Goal: Use online tool/utility: Use online tool/utility

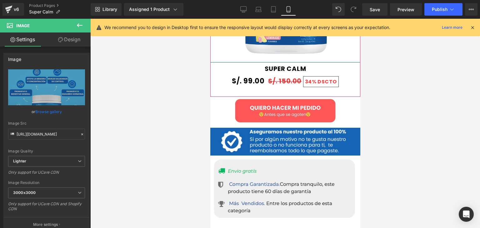
scroll to position [468, 0]
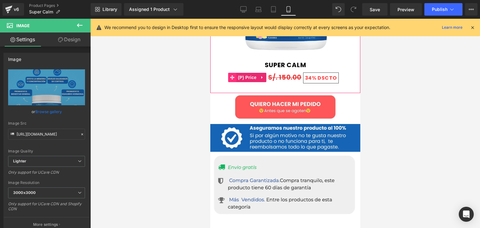
click at [231, 73] on span at bounding box center [232, 77] width 8 height 9
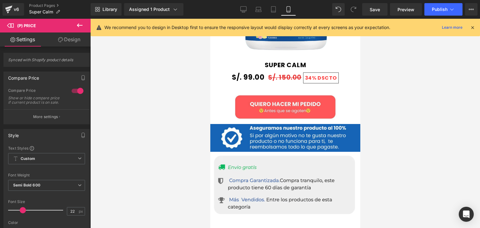
click at [61, 39] on icon at bounding box center [60, 39] width 5 height 5
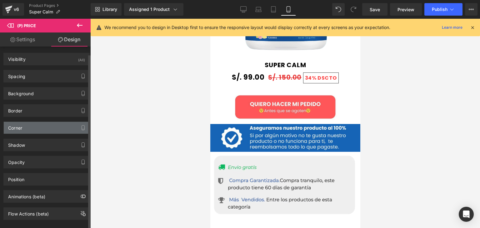
scroll to position [0, 0]
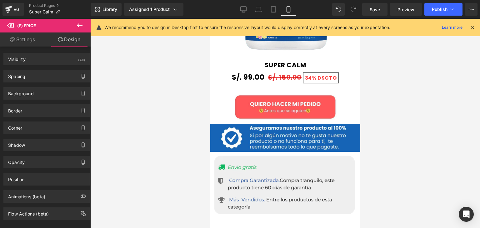
click at [24, 44] on link "Settings" at bounding box center [22, 39] width 45 height 14
type input "100"
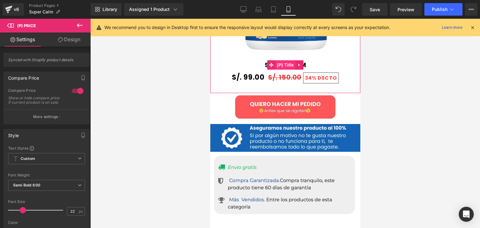
click at [290, 60] on span "(P) Title" at bounding box center [285, 64] width 20 height 9
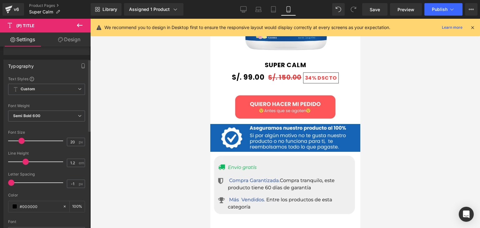
scroll to position [62, 0]
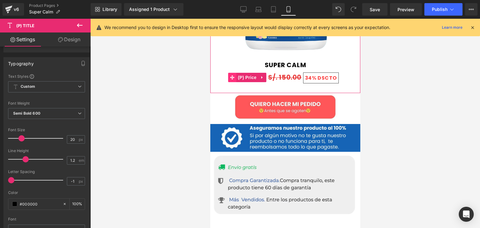
click at [231, 75] on icon at bounding box center [232, 77] width 4 height 4
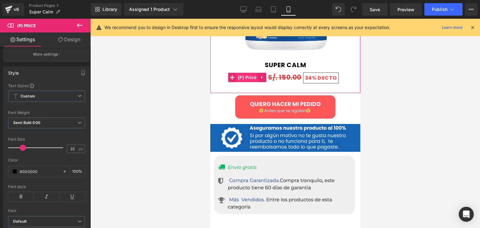
click at [245, 73] on span "(P) Price" at bounding box center [247, 77] width 22 height 9
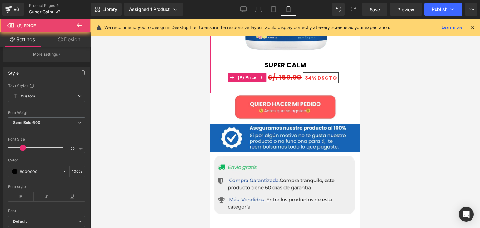
click at [285, 73] on span "S/. 150.00" at bounding box center [284, 77] width 33 height 9
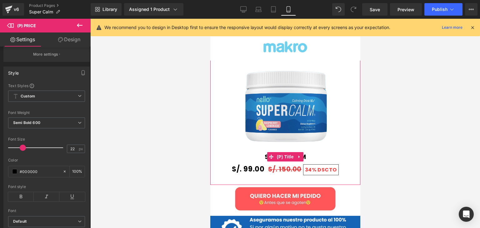
scroll to position [375, 0]
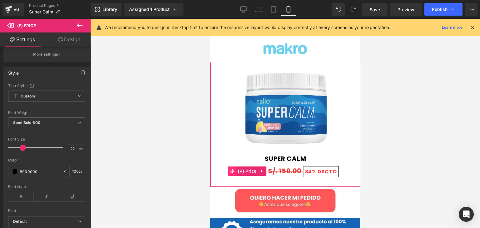
click at [231, 166] on span at bounding box center [232, 170] width 8 height 9
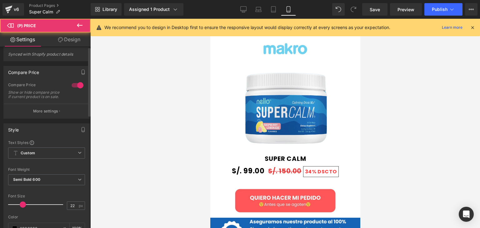
scroll to position [0, 0]
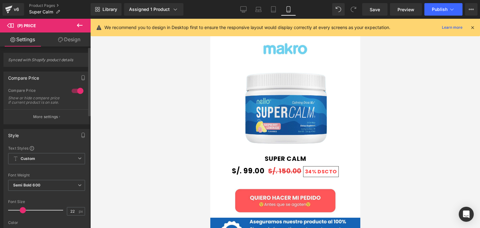
click at [79, 88] on div at bounding box center [77, 91] width 15 height 10
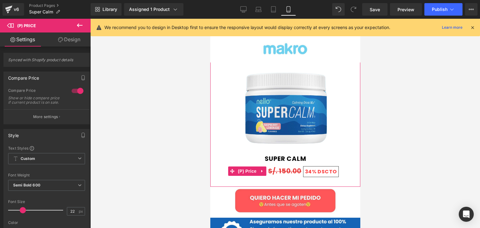
click at [317, 168] on span "DSCTO" at bounding box center [326, 171] width 19 height 7
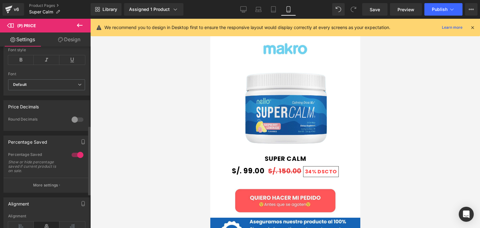
scroll to position [219, 0]
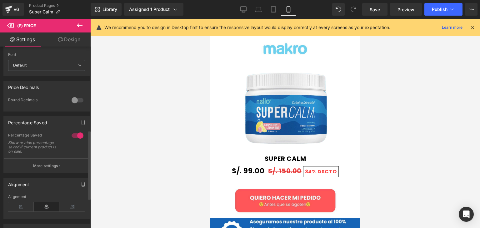
click at [75, 139] on div at bounding box center [77, 136] width 15 height 10
click at [54, 168] on p "More settings" at bounding box center [45, 166] width 25 height 6
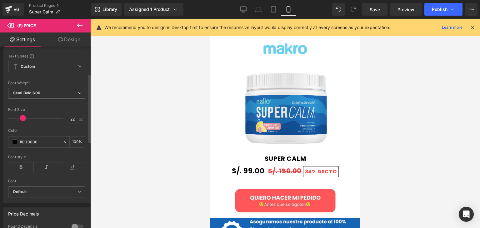
scroll to position [94, 0]
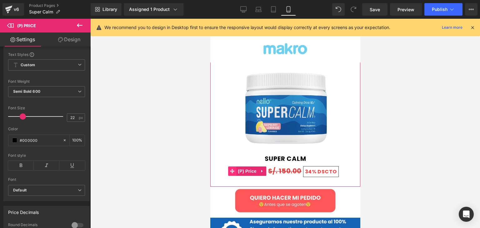
click at [232, 166] on span at bounding box center [232, 170] width 8 height 9
click at [278, 166] on span "S/. 150.00" at bounding box center [284, 170] width 33 height 9
click at [285, 166] on span "S/. 150.00" at bounding box center [284, 170] width 33 height 9
click at [267, 154] on span at bounding box center [271, 158] width 8 height 9
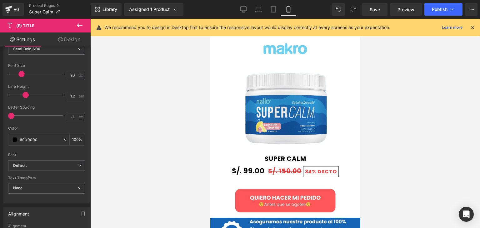
scroll to position [57, 0]
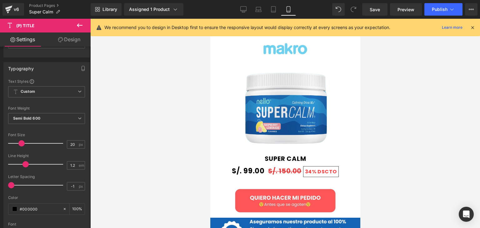
click at [314, 168] on span "34% DSCTO" at bounding box center [321, 171] width 36 height 11
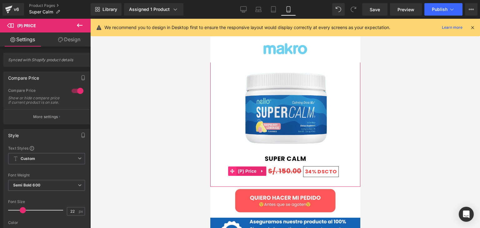
click at [231, 166] on span at bounding box center [232, 170] width 8 height 9
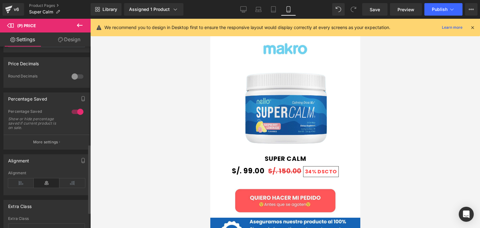
scroll to position [233, 0]
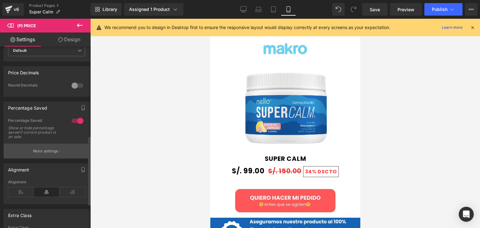
click at [39, 151] on p "More settings" at bounding box center [45, 151] width 25 height 6
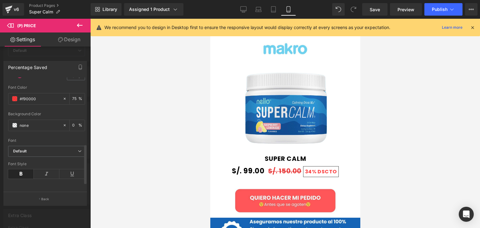
scroll to position [209, 0]
click at [65, 46] on link "Design" at bounding box center [69, 39] width 45 height 14
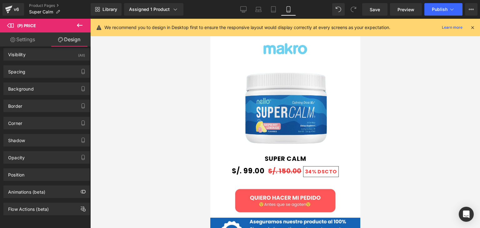
scroll to position [0, 0]
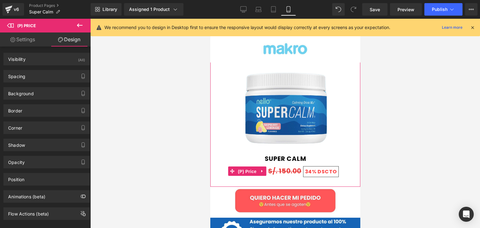
click at [236, 167] on span "(P) Price" at bounding box center [247, 171] width 22 height 9
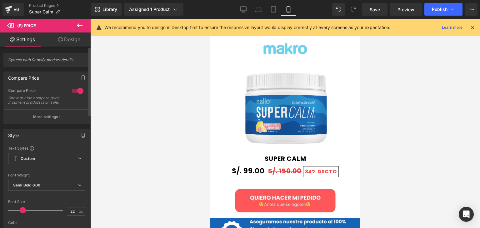
click at [73, 90] on div at bounding box center [77, 91] width 15 height 10
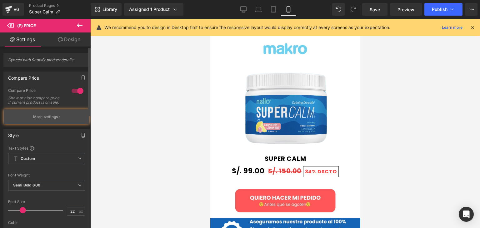
click at [52, 116] on button "More settings" at bounding box center [47, 116] width 86 height 15
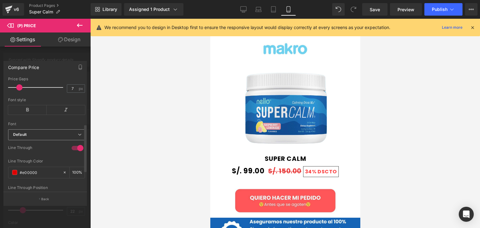
scroll to position [125, 0]
drag, startPoint x: 48, startPoint y: 171, endPoint x: 0, endPoint y: 168, distance: 47.9
click at [0, 168] on div "Compare Price Text Styles Custom Custom Setup Global Style Custom Setup Global …" at bounding box center [45, 130] width 91 height 149
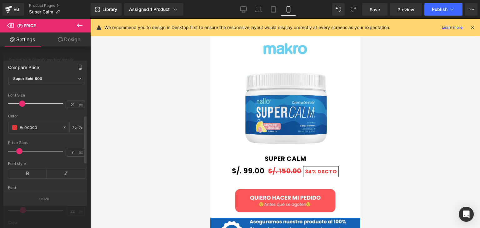
scroll to position [58, 0]
click at [62, 130] on icon at bounding box center [64, 128] width 4 height 4
type input "none"
type input "0"
type input "#e00000"
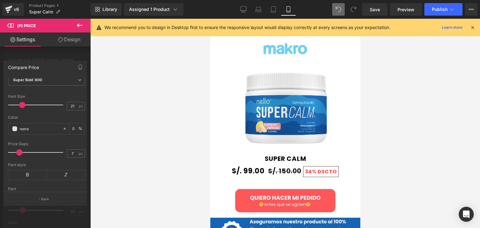
type input "75"
click at [72, 157] on input "7" at bounding box center [72, 154] width 11 height 8
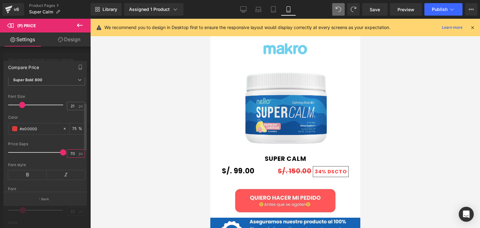
type input "7"
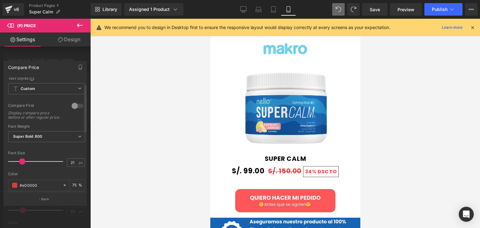
scroll to position [0, 0]
click at [60, 138] on span "Super Bold 800" at bounding box center [46, 138] width 77 height 11
click at [69, 126] on div "Compare First Display compare price before or after regular price." at bounding box center [46, 115] width 77 height 21
click at [66, 140] on span "Super Bold 800" at bounding box center [46, 138] width 77 height 11
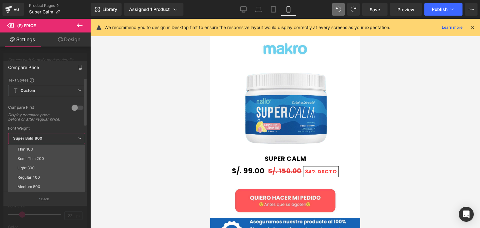
click at [72, 131] on div "Font Weight" at bounding box center [46, 128] width 77 height 4
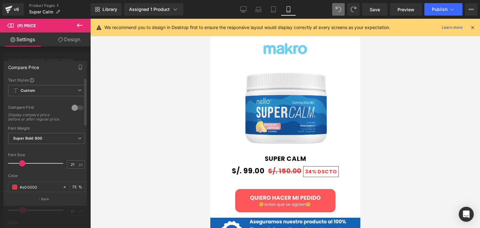
click at [51, 120] on div "Display compare price before or after regular price." at bounding box center [36, 117] width 56 height 9
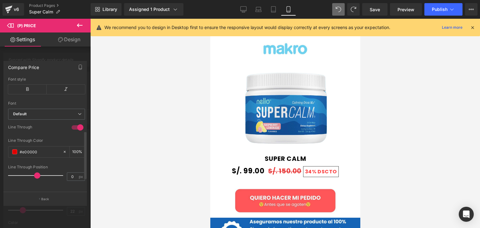
scroll to position [152, 0]
click at [34, 113] on span "Default" at bounding box center [46, 114] width 77 height 11
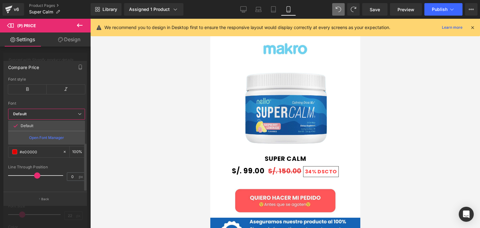
click at [36, 111] on b "Default" at bounding box center [45, 113] width 65 height 5
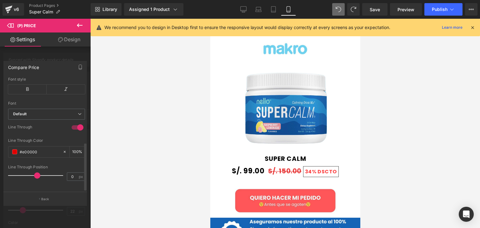
scroll to position [121, 0]
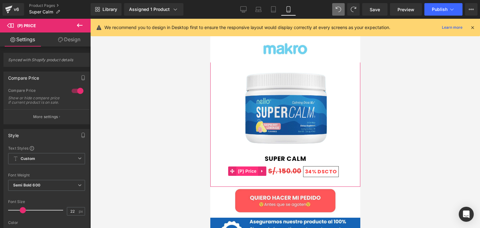
click at [236, 168] on span "(P) Price" at bounding box center [247, 170] width 22 height 9
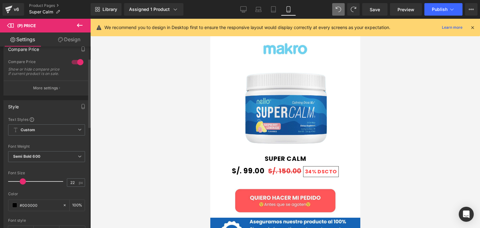
scroll to position [31, 0]
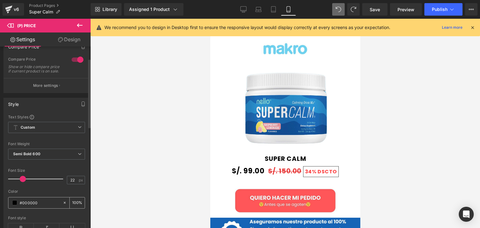
click at [42, 205] on input "#000000" at bounding box center [40, 202] width 40 height 7
drag, startPoint x: 42, startPoint y: 205, endPoint x: 23, endPoint y: 204, distance: 18.7
click at [23, 204] on input "#000000" at bounding box center [40, 202] width 40 height 7
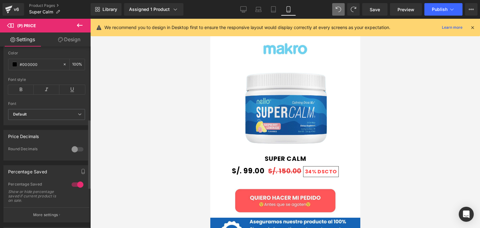
scroll to position [219, 0]
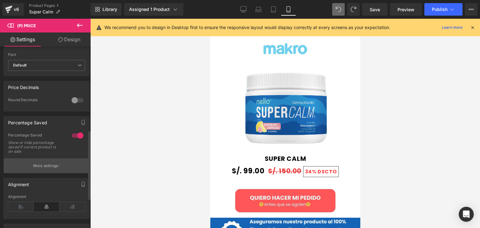
click at [49, 167] on p "More settings" at bounding box center [45, 166] width 25 height 6
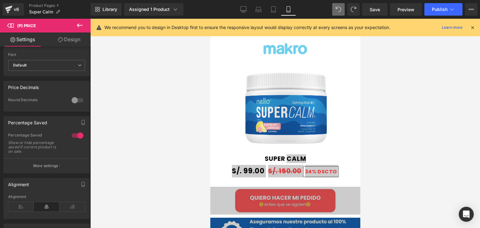
click at [63, 43] on link "Design" at bounding box center [69, 39] width 45 height 14
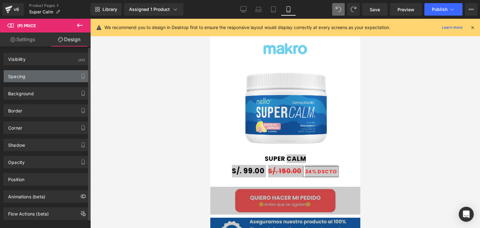
click at [32, 74] on div "Spacing" at bounding box center [47, 76] width 86 height 12
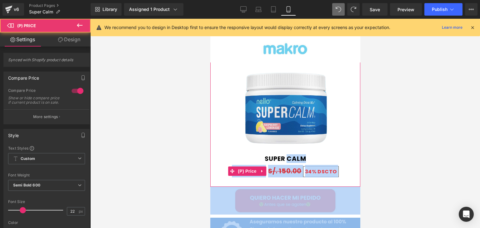
click at [246, 165] on div "S/. 99.00 S/. 150.00 34% DSCTO (P) Price" at bounding box center [285, 171] width 144 height 12
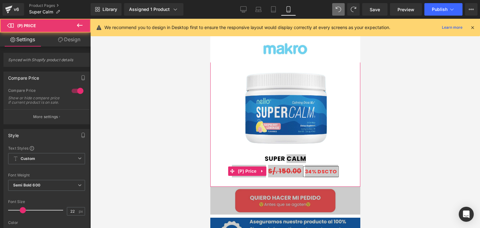
click at [209, 161] on div at bounding box center [284, 123] width 389 height 209
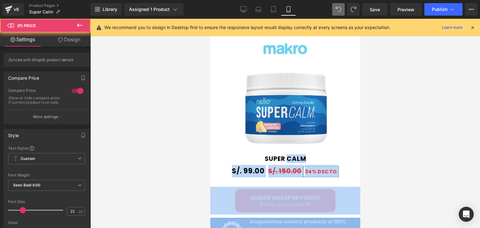
click at [241, 166] on div "S/. 99.00 S/. 150.00 34% DSCTO (P) Price" at bounding box center [285, 171] width 144 height 12
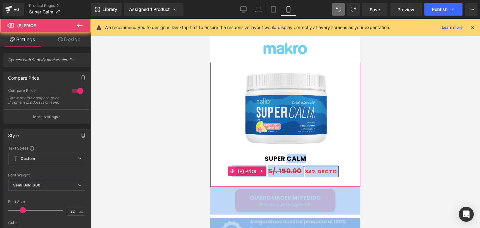
click at [231, 169] on icon at bounding box center [232, 171] width 4 height 4
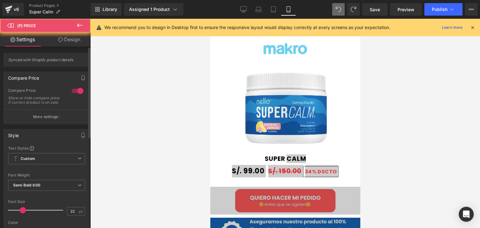
click at [77, 42] on link "Design" at bounding box center [69, 39] width 45 height 14
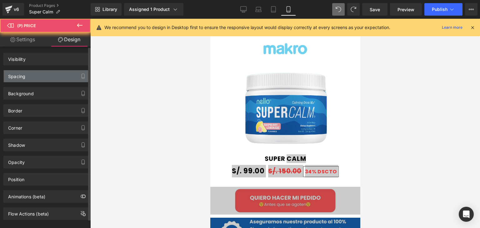
click at [30, 78] on div "Spacing" at bounding box center [47, 76] width 86 height 12
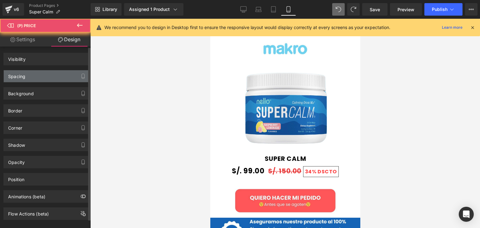
click at [36, 77] on div "Spacing" at bounding box center [47, 76] width 86 height 12
click at [26, 77] on div "Spacing" at bounding box center [47, 76] width 86 height 12
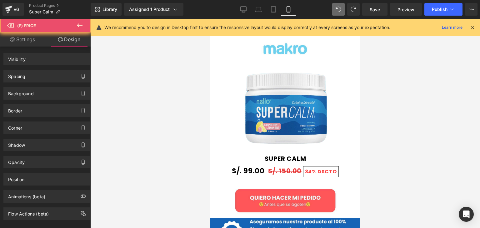
click at [170, 103] on div at bounding box center [284, 123] width 389 height 209
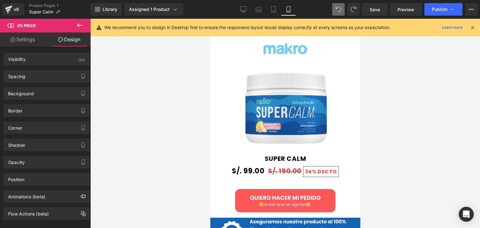
click at [78, 28] on icon at bounding box center [79, 25] width 7 height 7
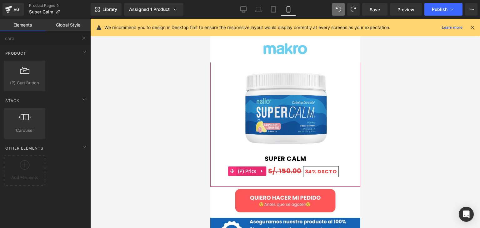
click at [230, 169] on icon at bounding box center [232, 171] width 4 height 4
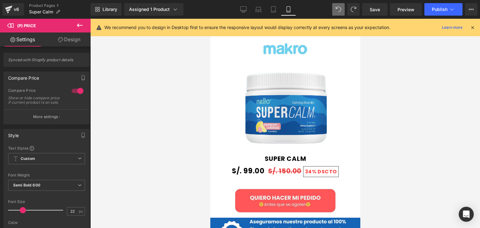
click at [62, 38] on icon at bounding box center [60, 39] width 5 height 5
click at [0, 0] on div "Spacing" at bounding box center [0, 0] width 0 height 0
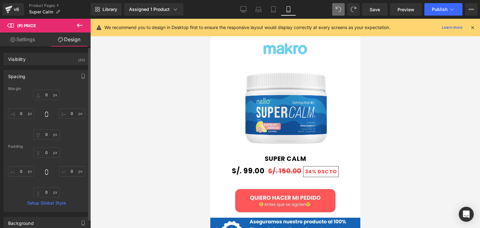
type input "0"
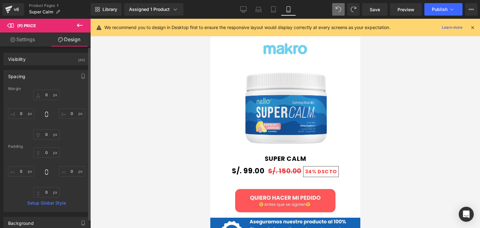
type input "0"
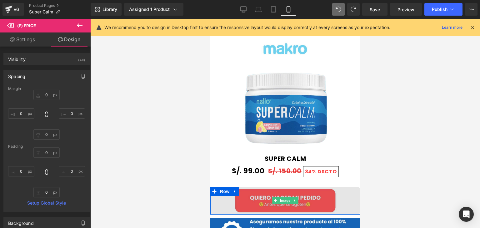
click at [259, 190] on img at bounding box center [285, 201] width 150 height 28
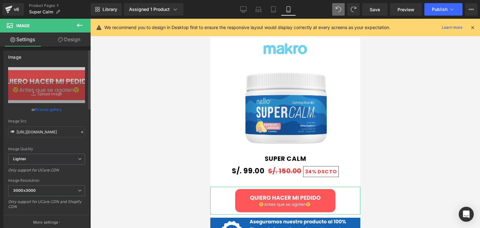
scroll to position [0, 0]
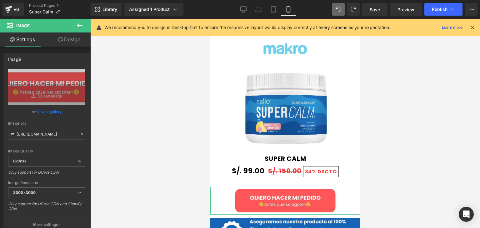
click at [58, 40] on icon at bounding box center [60, 39] width 5 height 5
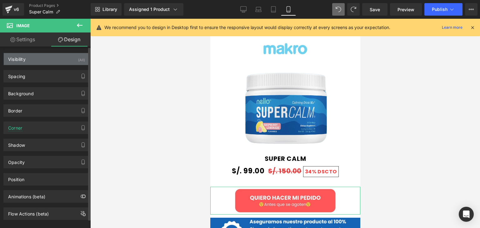
type input "10"
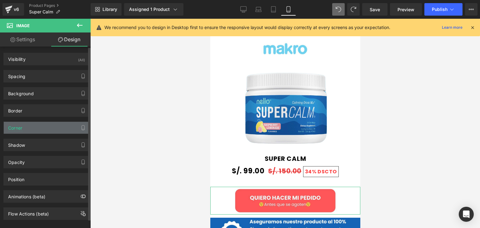
click at [38, 124] on div "Corner" at bounding box center [47, 128] width 86 height 12
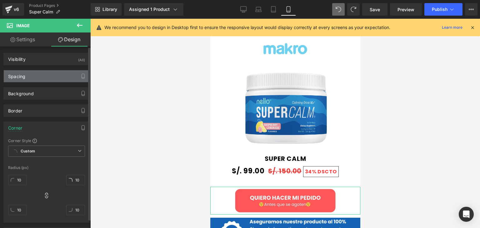
click at [40, 75] on div "Spacing" at bounding box center [47, 76] width 86 height 12
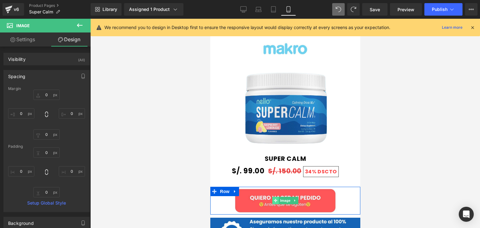
click at [274, 199] on icon at bounding box center [274, 201] width 3 height 4
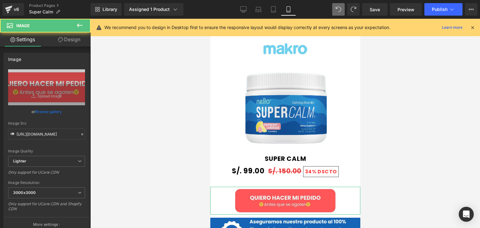
drag, startPoint x: 70, startPoint y: 43, endPoint x: 45, endPoint y: 75, distance: 40.8
click at [70, 43] on link "Design" at bounding box center [69, 39] width 45 height 14
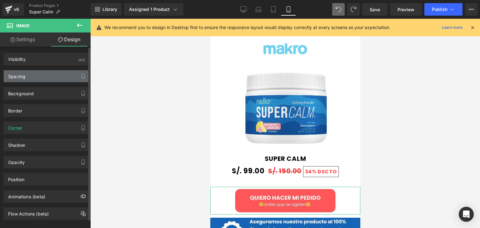
type input "0"
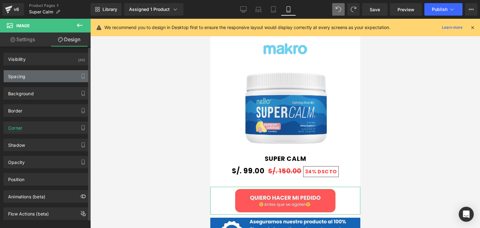
type input "0"
click at [44, 75] on div "Spacing" at bounding box center [47, 76] width 86 height 12
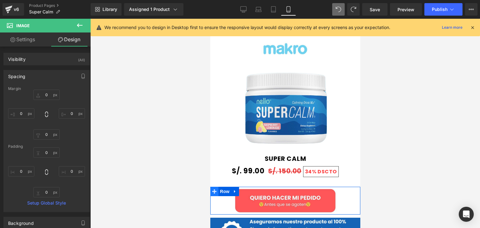
drag, startPoint x: 214, startPoint y: 183, endPoint x: 410, endPoint y: 191, distance: 196.3
click at [214, 187] on span at bounding box center [214, 191] width 8 height 9
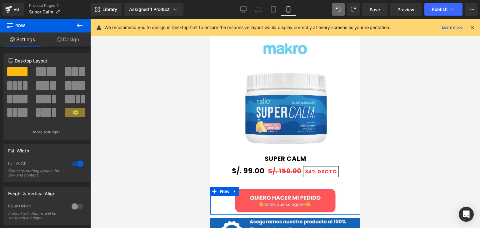
click at [66, 42] on link "Design" at bounding box center [67, 39] width 45 height 14
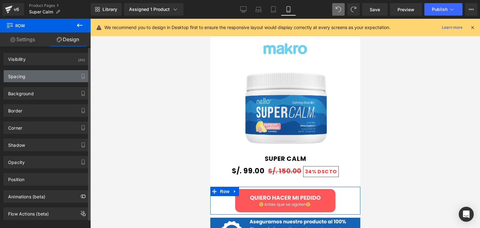
type input "0"
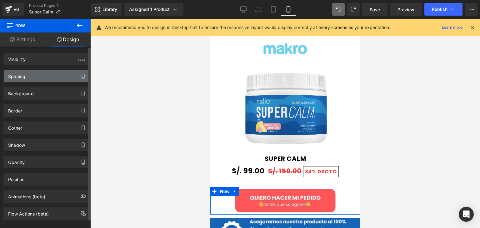
type input "0"
click at [41, 75] on div "Spacing" at bounding box center [47, 76] width 86 height 12
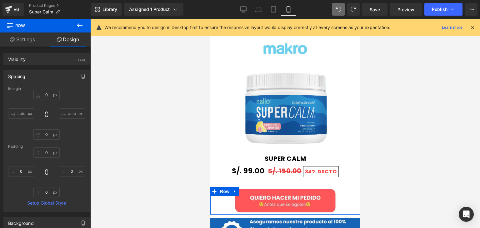
click at [30, 39] on link "Settings" at bounding box center [22, 39] width 45 height 14
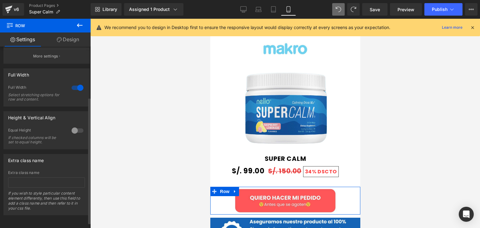
scroll to position [80, 0]
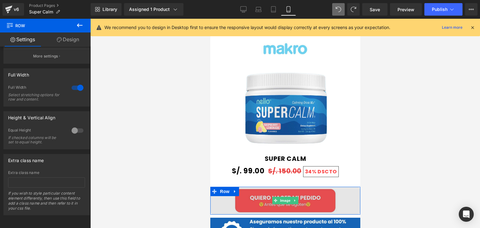
click at [252, 197] on img at bounding box center [285, 201] width 150 height 28
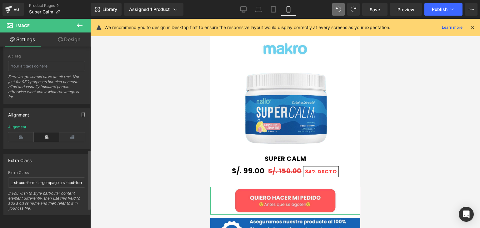
scroll to position [372, 0]
click at [21, 178] on input "_rsi-cod-form-is-gempage _rsi-cod-form-gempages-button-overwrite" at bounding box center [46, 182] width 77 height 10
click at [12, 178] on input "_rsi-cod-form-is-gempage _rsi-cod-form-gempages-button-overwrite" at bounding box center [46, 182] width 77 height 10
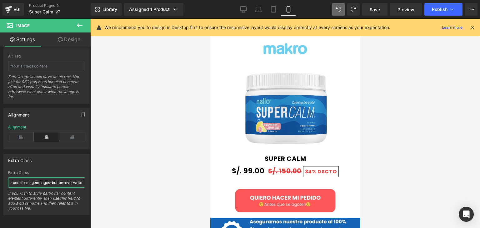
drag, startPoint x: 11, startPoint y: 177, endPoint x: 111, endPoint y: 169, distance: 100.9
click at [111, 169] on div "Row You are previewing how the will restyle your page. You can not edit Element…" at bounding box center [240, 119] width 480 height 239
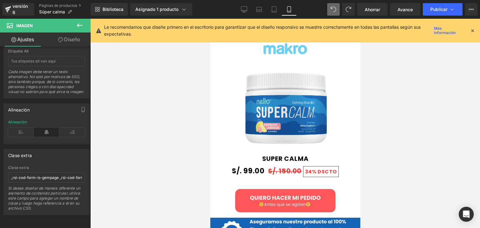
scroll to position [437, 0]
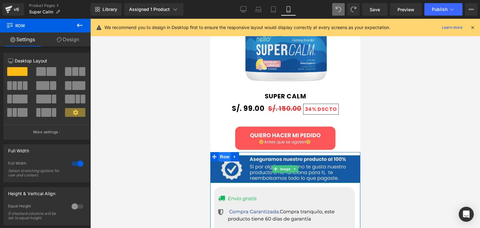
click at [224, 161] on img at bounding box center [285, 169] width 150 height 28
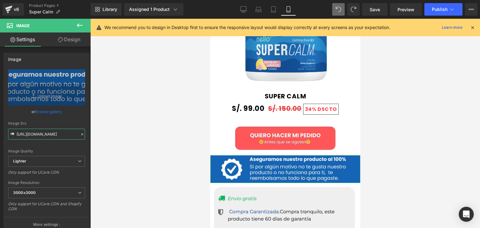
scroll to position [0, 210]
drag, startPoint x: 16, startPoint y: 131, endPoint x: 112, endPoint y: 135, distance: 96.2
click at [112, 135] on div "Row You are previewing how the will restyle your page. You can not edit Element…" at bounding box center [240, 119] width 480 height 239
click at [16, 120] on div "Image Quality Lighter Lightest Lighter Lighter Lightest Only support for UCare …" at bounding box center [46, 112] width 77 height 87
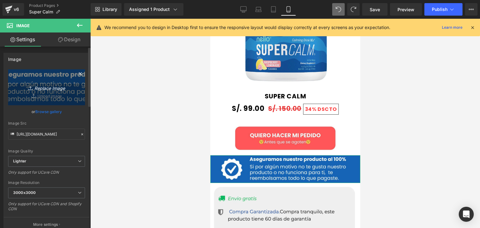
click at [21, 94] on link "Replace Image" at bounding box center [46, 87] width 77 height 36
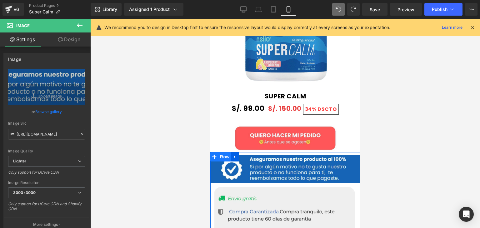
drag, startPoint x: 215, startPoint y: 153, endPoint x: 417, endPoint y: 169, distance: 203.3
click at [215, 153] on span at bounding box center [214, 156] width 8 height 9
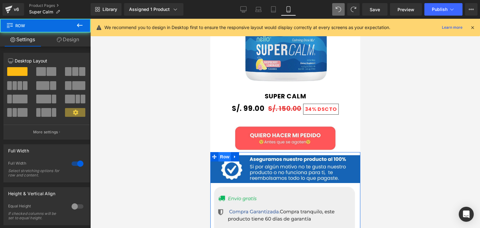
click at [70, 42] on link "Design" at bounding box center [67, 39] width 45 height 14
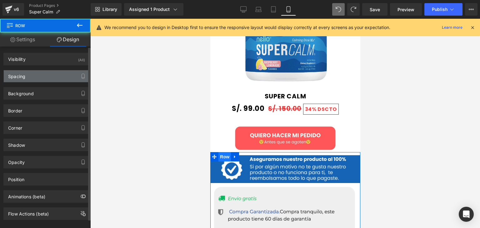
type input "0"
type input "10"
type input "0"
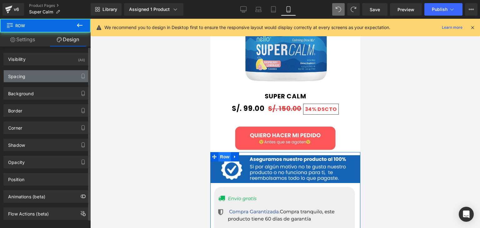
type input "0"
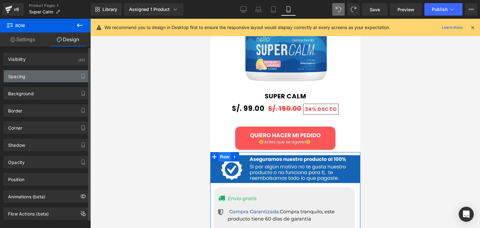
click at [41, 74] on div "Spacing" at bounding box center [47, 76] width 86 height 12
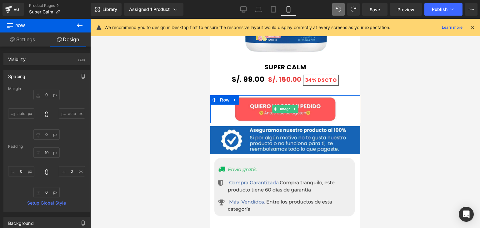
scroll to position [468, 0]
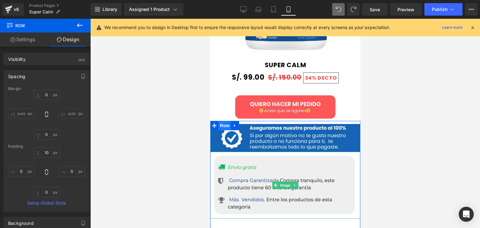
drag, startPoint x: 274, startPoint y: 180, endPoint x: 216, endPoint y: 146, distance: 66.9
click at [274, 183] on icon at bounding box center [274, 185] width 3 height 4
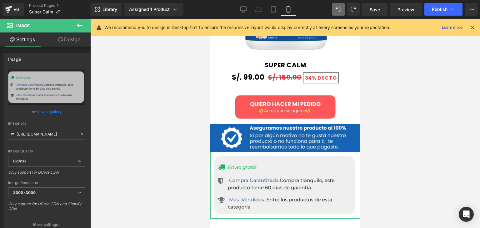
click at [74, 40] on link "Design" at bounding box center [69, 39] width 45 height 14
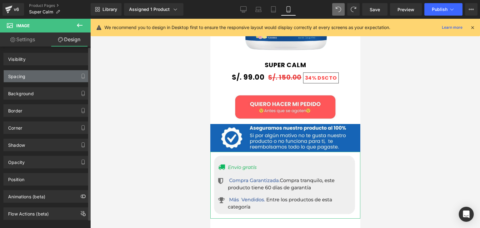
click at [42, 74] on div "Spacing" at bounding box center [47, 76] width 86 height 12
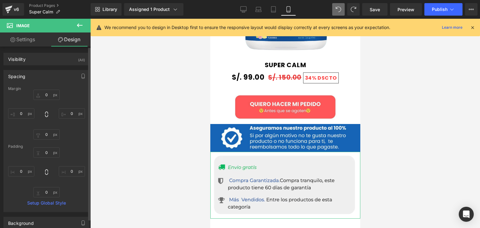
type input "0"
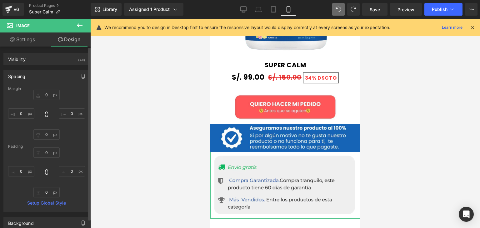
type input "0"
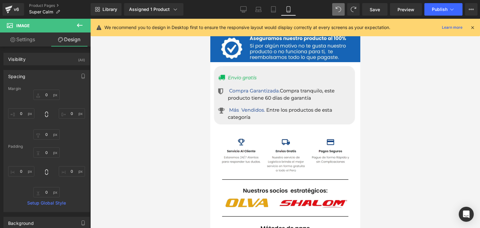
scroll to position [562, 0]
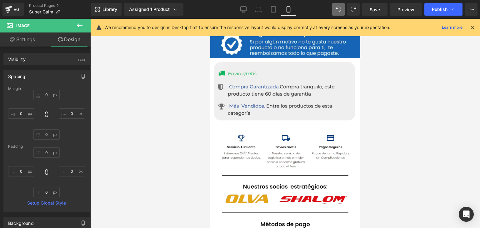
click at [267, 151] on img at bounding box center [285, 194] width 150 height 138
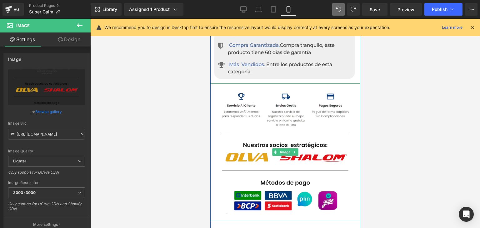
scroll to position [1999, 0]
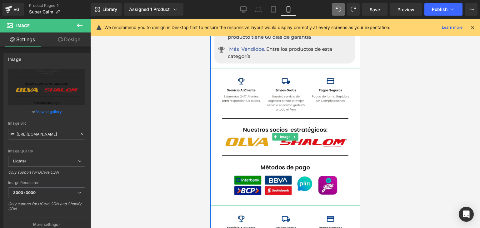
click at [248, 149] on img at bounding box center [285, 137] width 150 height 138
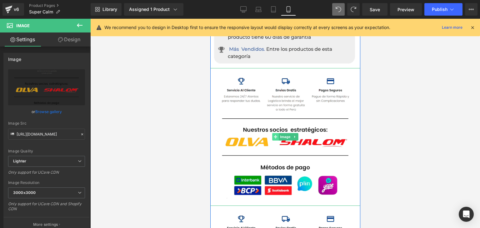
click at [274, 135] on icon at bounding box center [274, 137] width 3 height 4
click at [70, 44] on link "Design" at bounding box center [69, 39] width 45 height 14
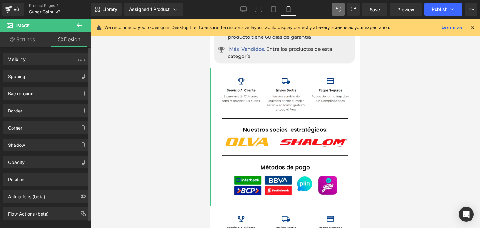
type input "0"
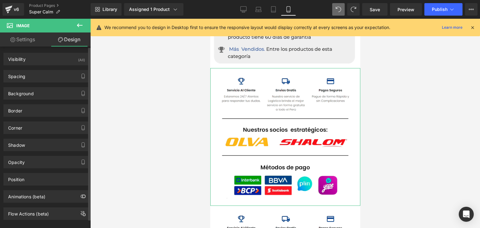
type input "0"
click at [32, 77] on div "Spacing" at bounding box center [47, 76] width 86 height 12
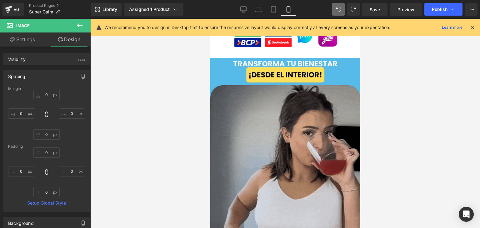
scroll to position [749, 0]
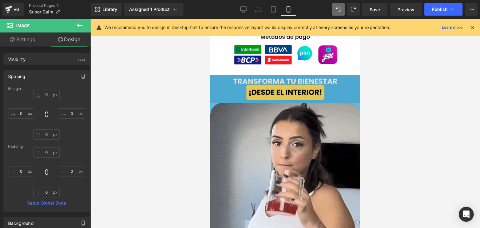
click at [325, 82] on img at bounding box center [285, 89] width 150 height 28
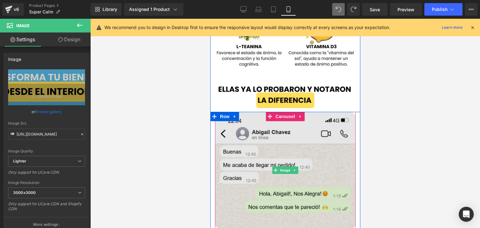
scroll to position [1561, 0]
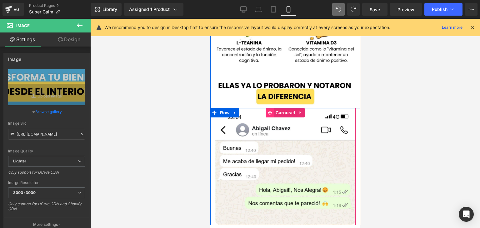
click at [267, 110] on icon at bounding box center [269, 112] width 4 height 5
